Goal: Task Accomplishment & Management: Manage account settings

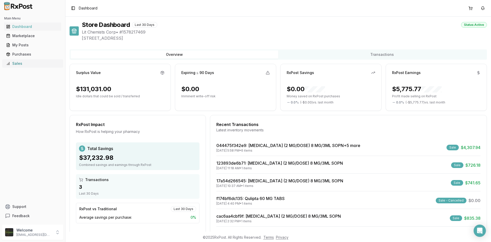
click at [19, 62] on div "Sales" at bounding box center [32, 63] width 53 height 5
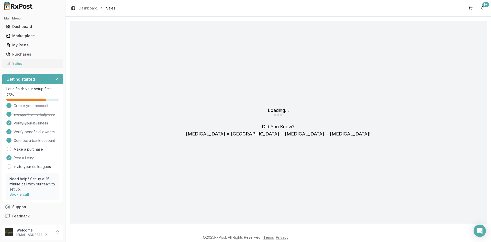
click at [19, 62] on div "Sales" at bounding box center [32, 63] width 53 height 5
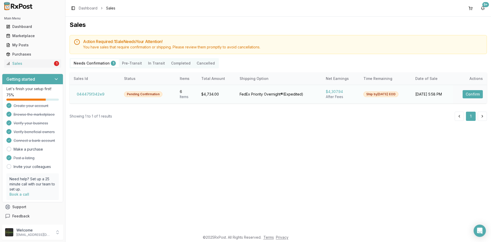
click at [471, 95] on button "Confirm" at bounding box center [473, 94] width 20 height 8
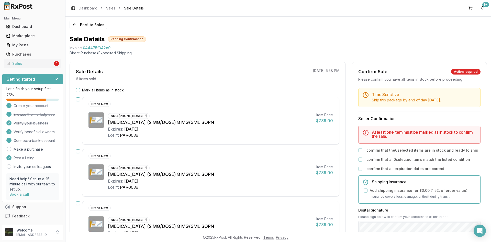
click at [76, 89] on button "Mark all items as in stock" at bounding box center [78, 90] width 4 height 4
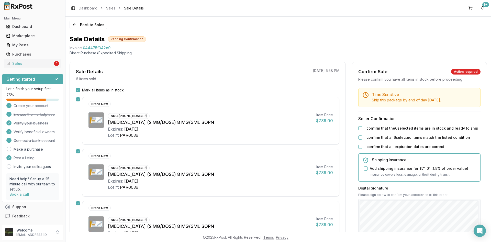
click at [360, 128] on button "I confirm that the 6 selected items are in stock and ready to ship" at bounding box center [360, 128] width 4 height 4
click at [360, 137] on button "I confirm that all 6 selected items match the listed condition" at bounding box center [360, 137] width 4 height 4
click at [362, 146] on div "I confirm that all expiration dates are correct" at bounding box center [419, 146] width 122 height 5
click at [360, 147] on button "I confirm that all expiration dates are correct" at bounding box center [360, 146] width 4 height 4
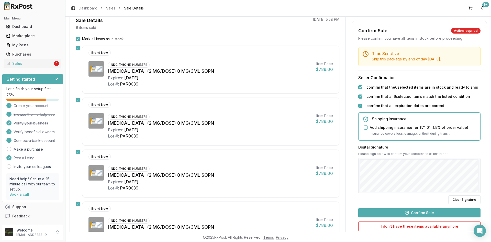
click at [429, 213] on button "Confirm Sale" at bounding box center [419, 212] width 122 height 9
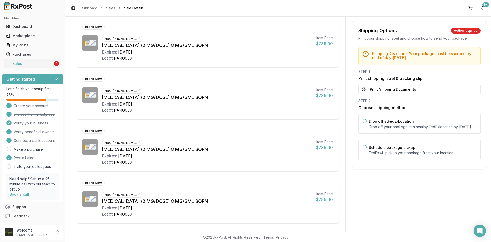
scroll to position [77, 0]
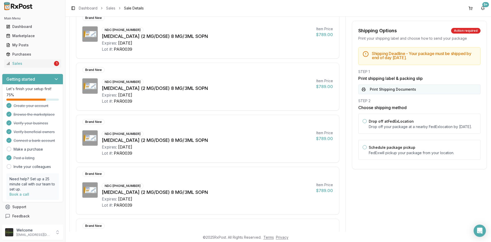
click at [383, 92] on button "Print Shipping Documents" at bounding box center [419, 89] width 122 height 10
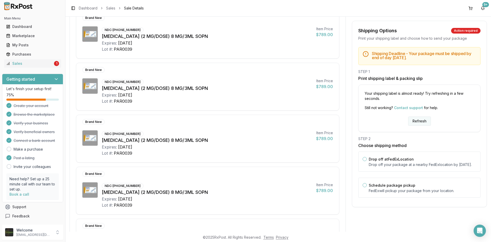
click at [420, 119] on button "Refresh" at bounding box center [419, 120] width 23 height 9
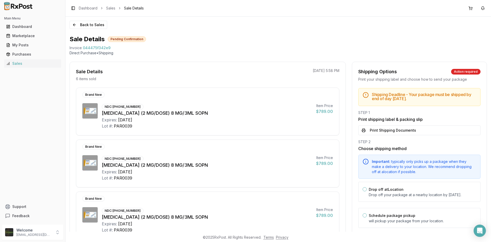
click at [383, 129] on button "Print Shipping Documents" at bounding box center [419, 130] width 122 height 10
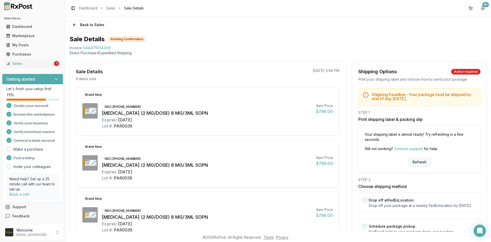
click at [415, 163] on button "Refresh" at bounding box center [419, 161] width 23 height 9
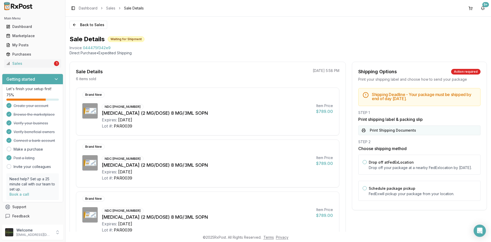
click at [402, 131] on button "Print Shipping Documents" at bounding box center [419, 130] width 122 height 10
click at [45, 64] on div "Sales" at bounding box center [29, 63] width 47 height 5
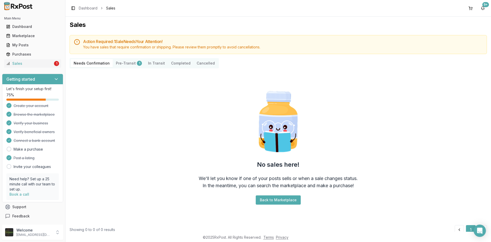
click at [129, 64] on button "Pre-Transit 1" at bounding box center [129, 63] width 32 height 8
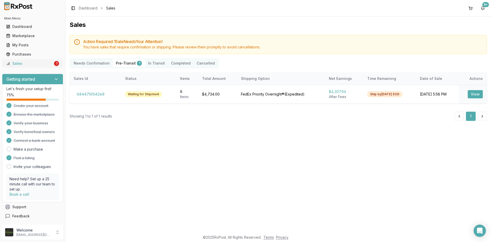
click at [35, 63] on div "Sales" at bounding box center [29, 63] width 47 height 5
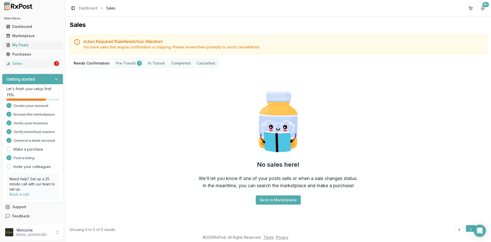
click at [37, 46] on div "My Posts" at bounding box center [32, 44] width 53 height 5
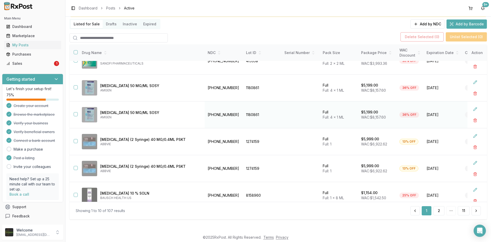
scroll to position [130, 0]
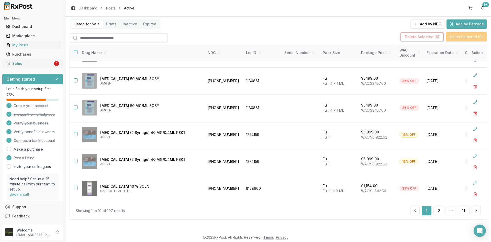
click at [20, 62] on div "Sales" at bounding box center [29, 63] width 47 height 5
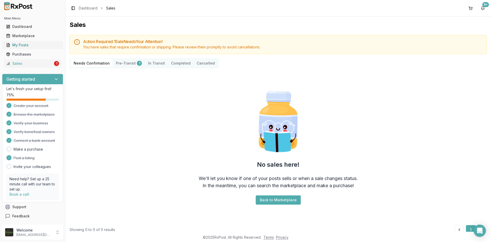
click at [22, 42] on div "My Posts" at bounding box center [32, 44] width 53 height 5
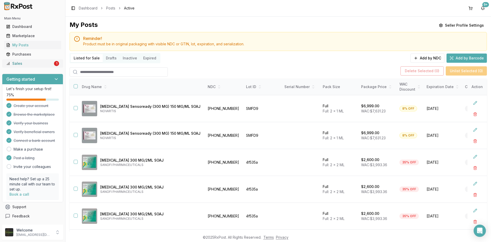
click at [24, 62] on div "Sales" at bounding box center [29, 63] width 47 height 5
